Goal: Transaction & Acquisition: Purchase product/service

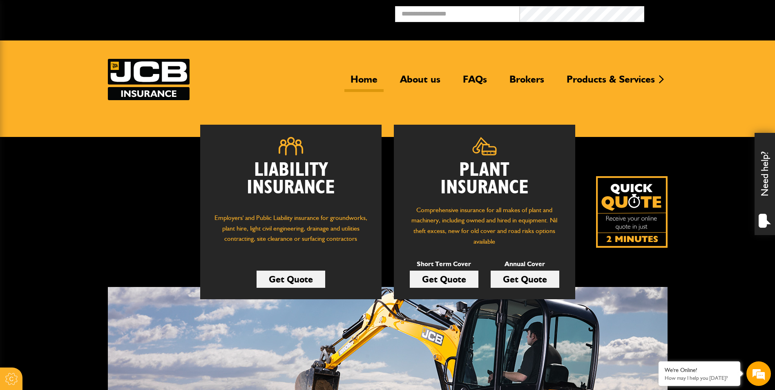
click at [451, 277] on link "Get Quote" at bounding box center [444, 278] width 69 height 17
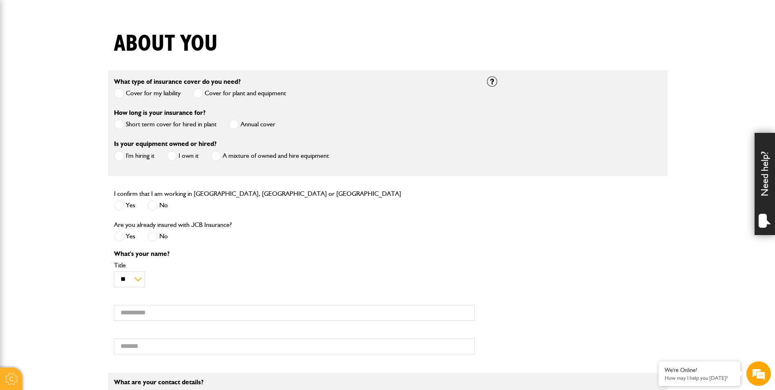
scroll to position [123, 0]
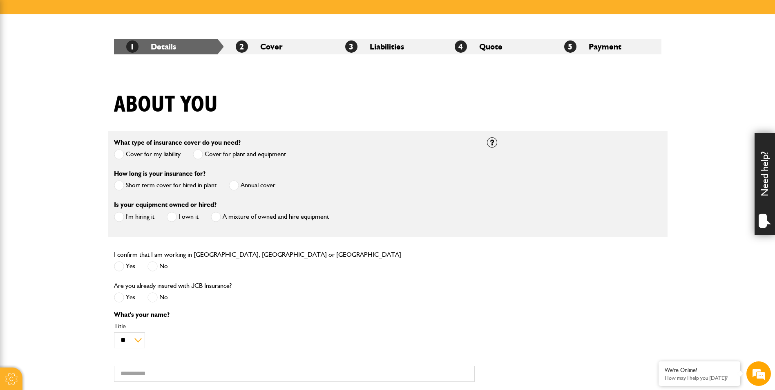
click at [252, 186] on label "Annual cover" at bounding box center [252, 185] width 47 height 10
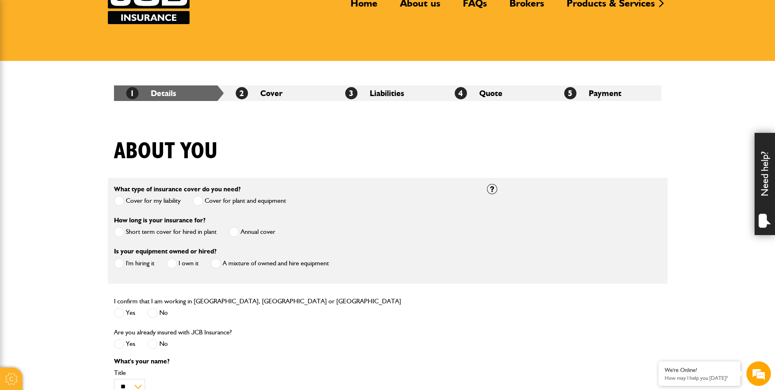
scroll to position [0, 0]
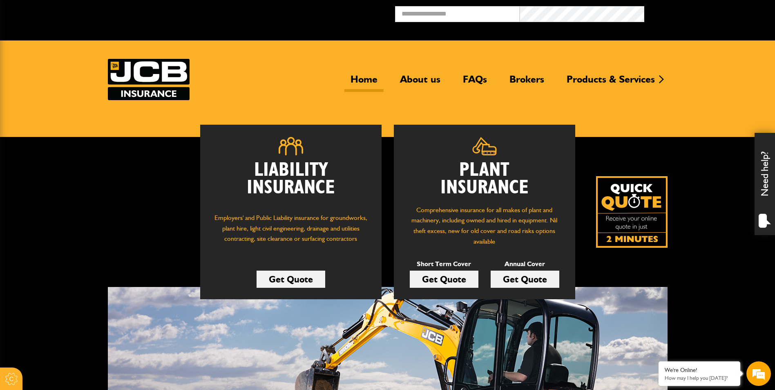
click at [311, 283] on link "Get Quote" at bounding box center [290, 278] width 69 height 17
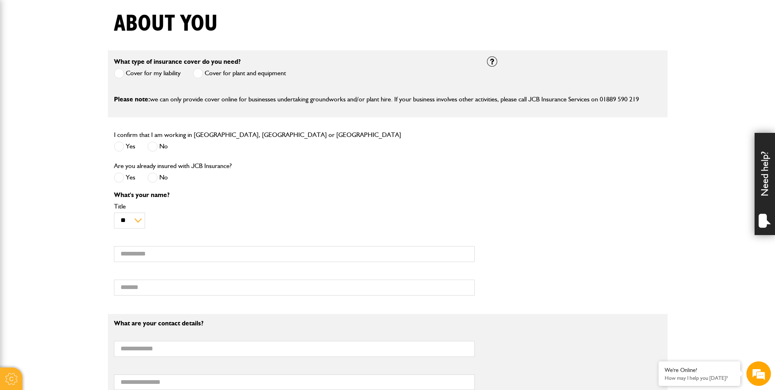
scroll to position [204, 0]
click at [119, 148] on span at bounding box center [119, 145] width 10 height 10
click at [156, 175] on span at bounding box center [152, 177] width 10 height 10
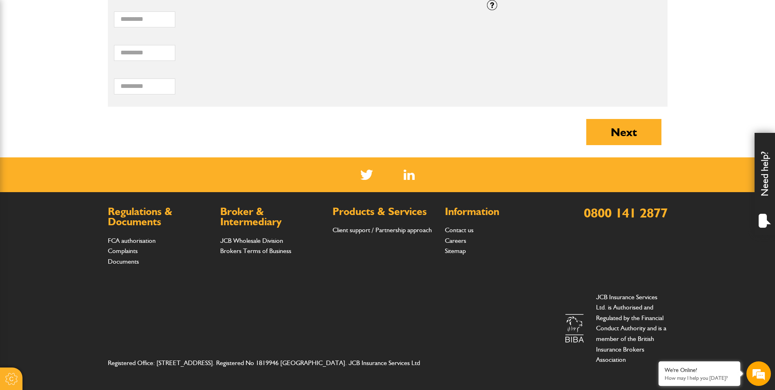
scroll to position [599, 0]
